Goal: Task Accomplishment & Management: Manage account settings

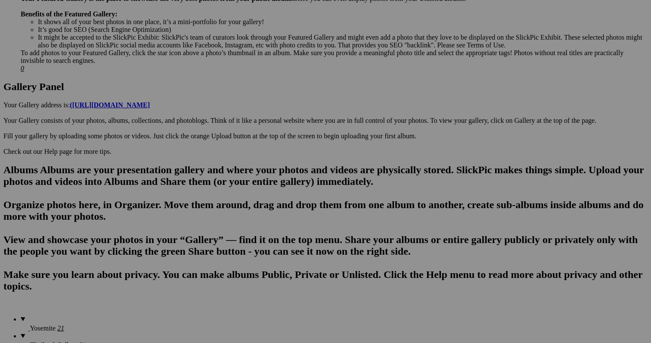
scroll to position [407, 0]
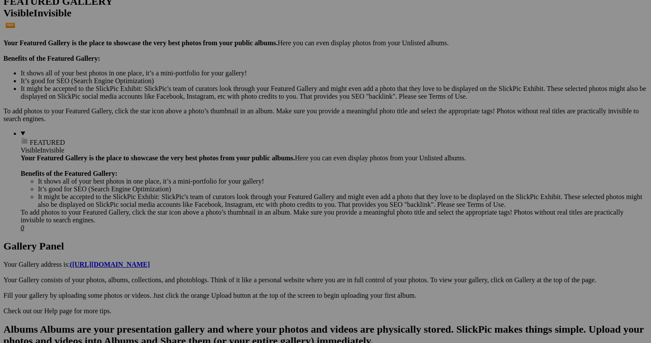
scroll to position [237, 0]
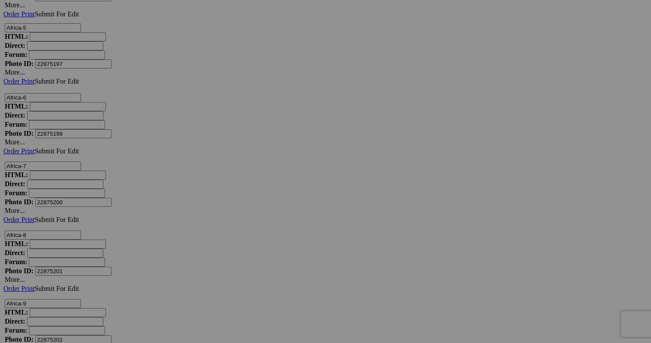
scroll to position [2989, 0]
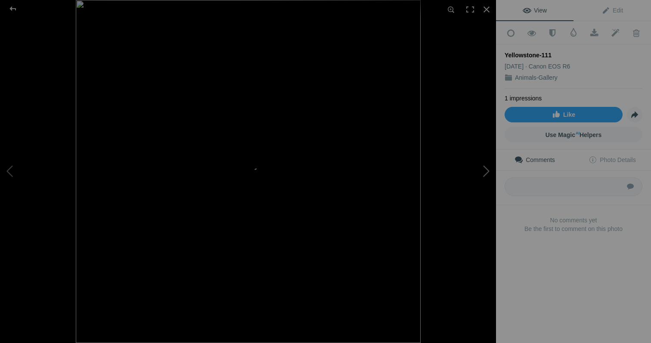
click at [486, 171] on button at bounding box center [464, 172] width 65 height 124
click at [487, 173] on button at bounding box center [464, 172] width 65 height 124
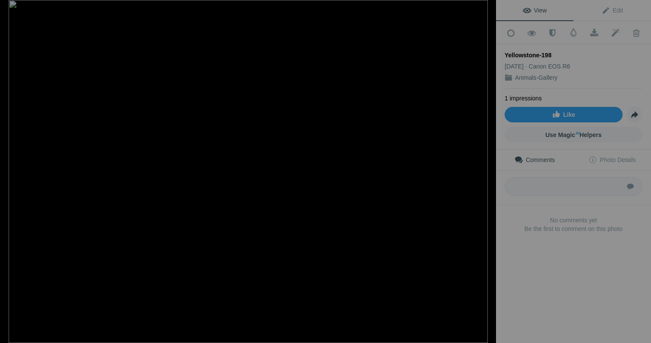
click at [487, 173] on button at bounding box center [464, 172] width 65 height 124
click at [484, 168] on button at bounding box center [464, 172] width 65 height 124
click at [487, 9] on div at bounding box center [486, 9] width 19 height 19
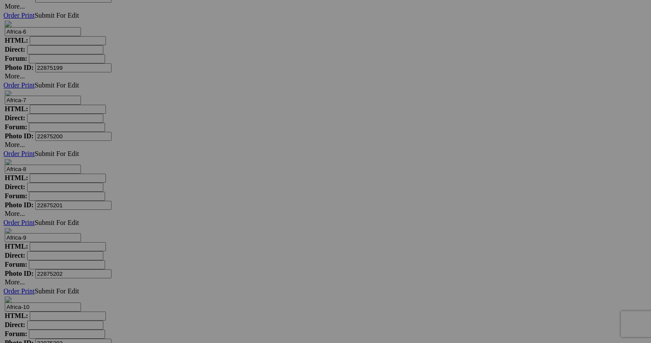
scroll to position [3048, 0]
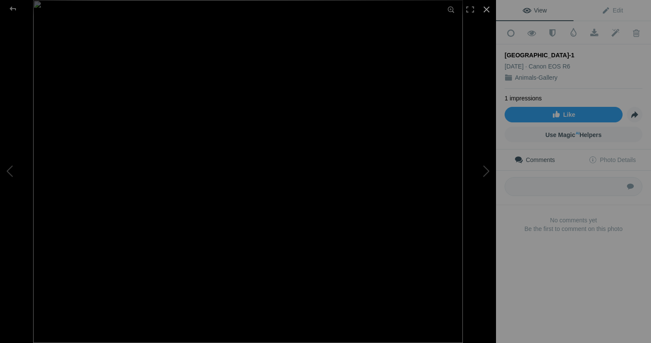
click at [489, 6] on div at bounding box center [486, 9] width 19 height 19
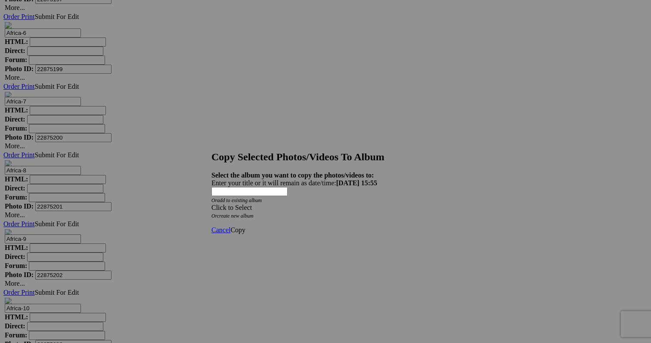
click at [306, 204] on div "Click to Select" at bounding box center [326, 208] width 228 height 8
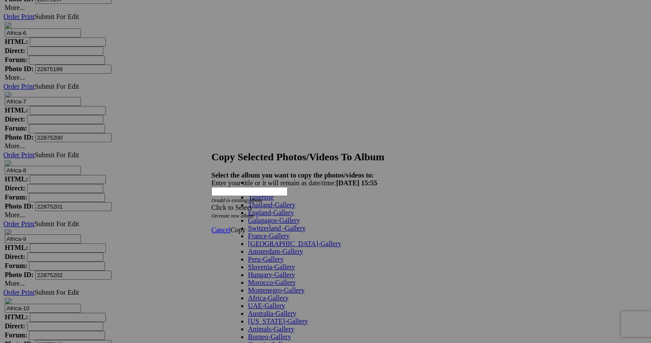
scroll to position [320, 0]
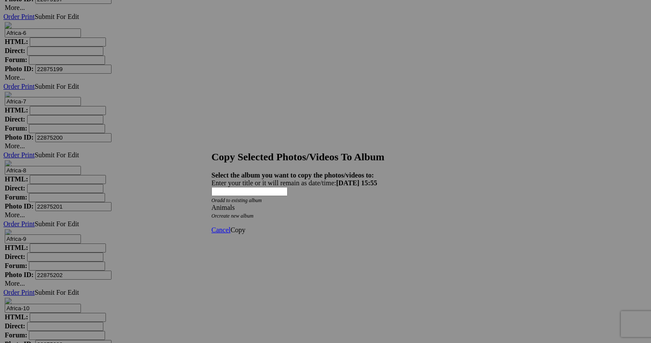
click at [246, 226] on span "Copy" at bounding box center [237, 229] width 15 height 7
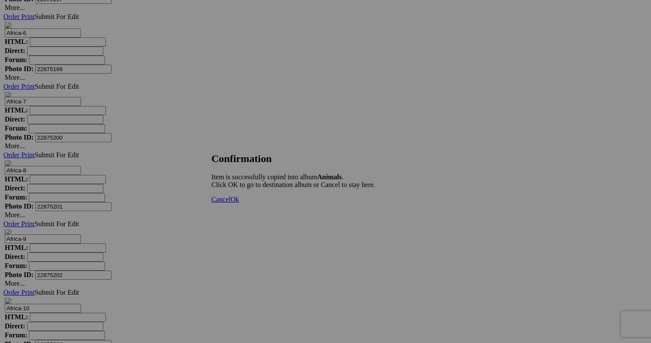
click at [230, 203] on span "Cancel" at bounding box center [221, 199] width 19 height 7
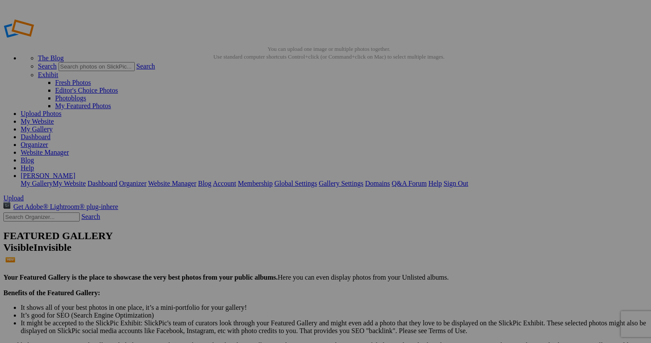
scroll to position [0, 0]
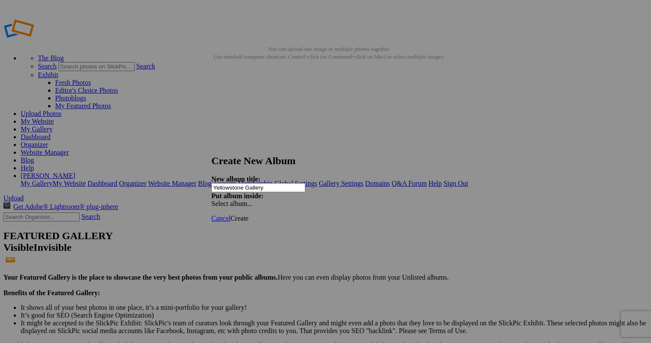
type input "Yellowstone Gallery"
click at [249, 215] on span "Create" at bounding box center [239, 218] width 18 height 7
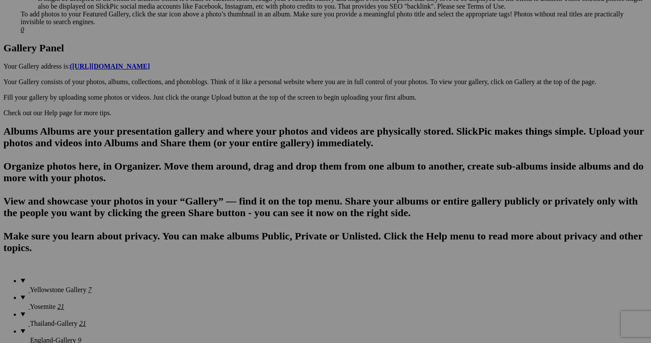
scroll to position [432, 0]
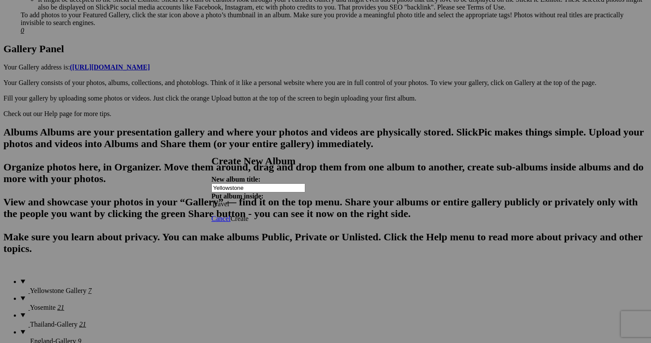
type input "Yellowstone"
click at [249, 215] on span "Create" at bounding box center [239, 218] width 18 height 7
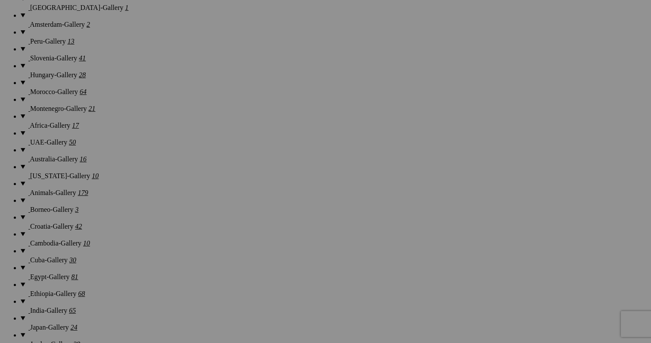
scroll to position [831, 0]
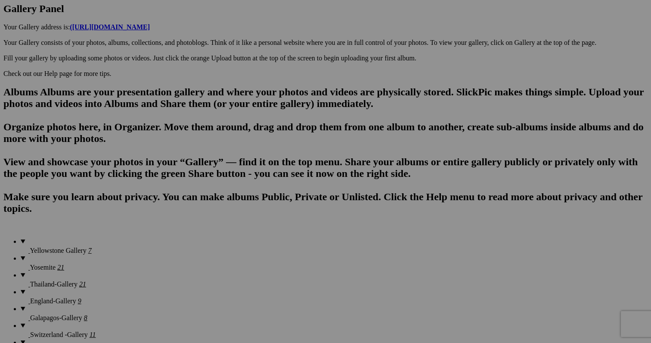
scroll to position [475, 0]
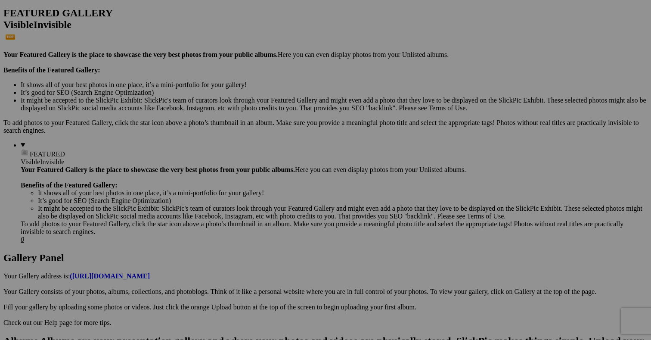
scroll to position [215, 0]
